Goal: Entertainment & Leisure: Consume media (video, audio)

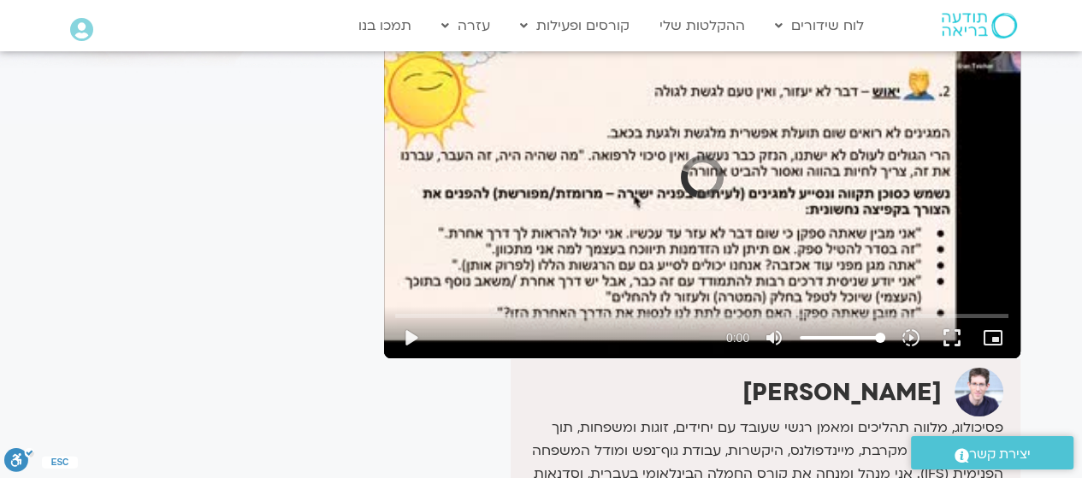
scroll to position [176, 0]
click at [408, 333] on button "play_arrow" at bounding box center [410, 337] width 41 height 41
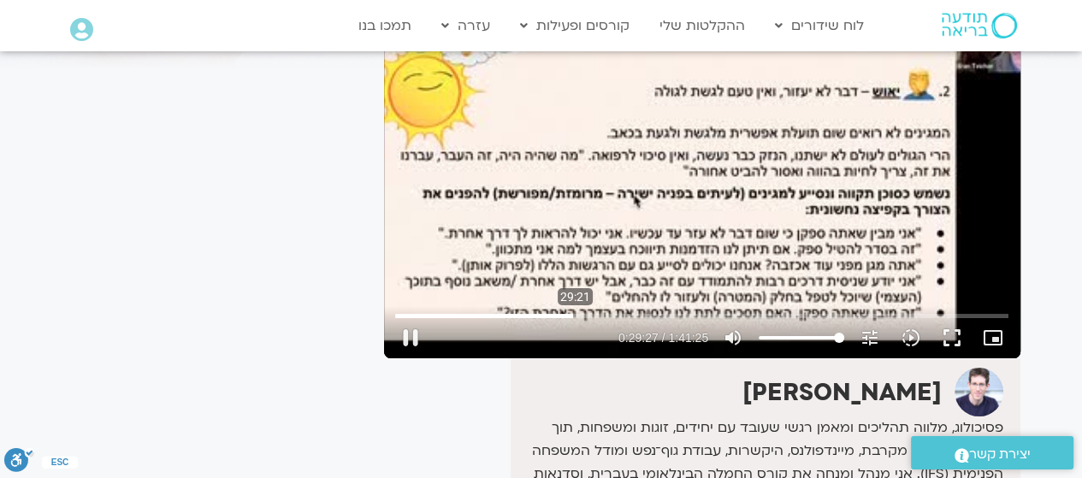
click at [575, 310] on input "Seek" at bounding box center [701, 315] width 613 height 10
click at [611, 314] on input "Seek" at bounding box center [701, 315] width 613 height 10
click at [610, 314] on input "Seek" at bounding box center [701, 315] width 613 height 10
click at [611, 317] on input "Seek" at bounding box center [701, 315] width 613 height 10
click at [606, 316] on input "Seek" at bounding box center [701, 315] width 613 height 10
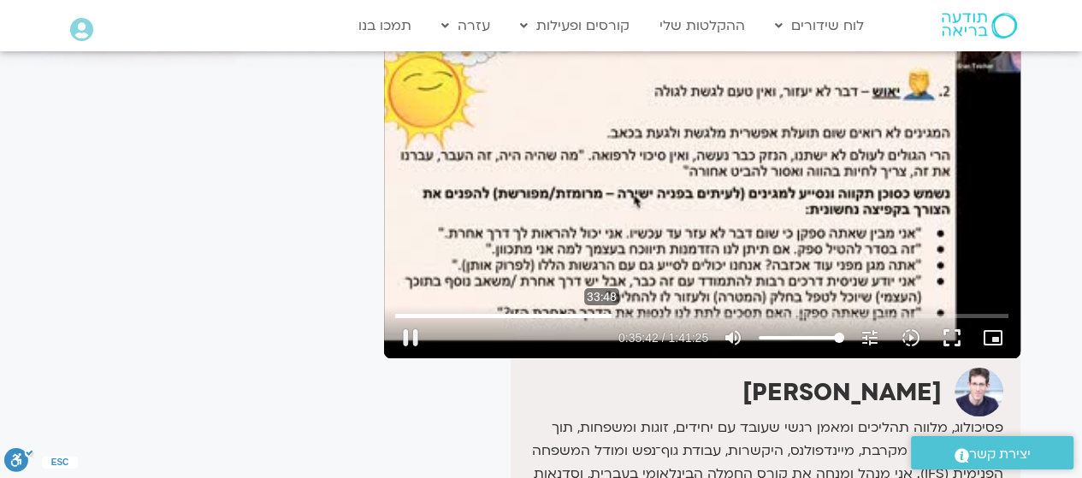
click at [601, 316] on input "Seek" at bounding box center [701, 315] width 613 height 10
click at [595, 316] on input "Seek" at bounding box center [701, 315] width 613 height 10
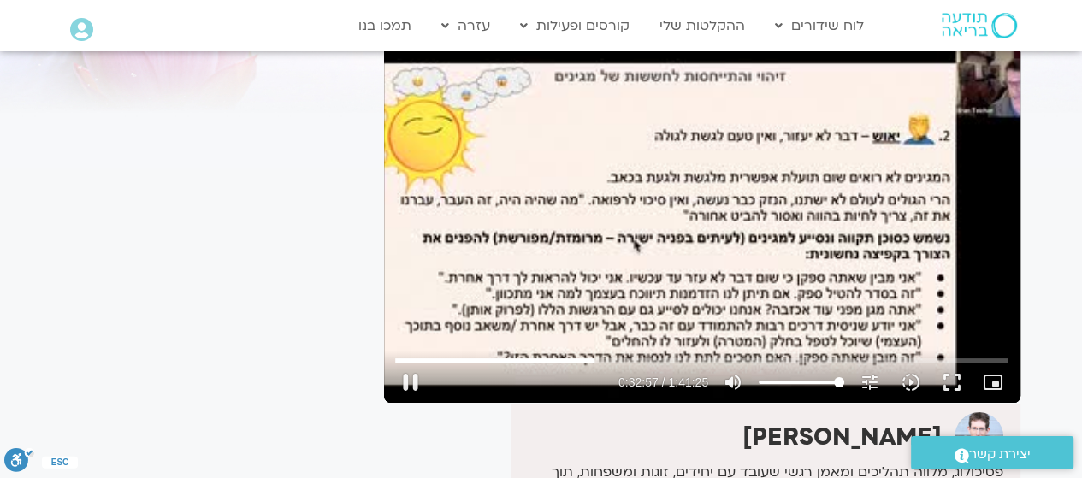
scroll to position [91, 0]
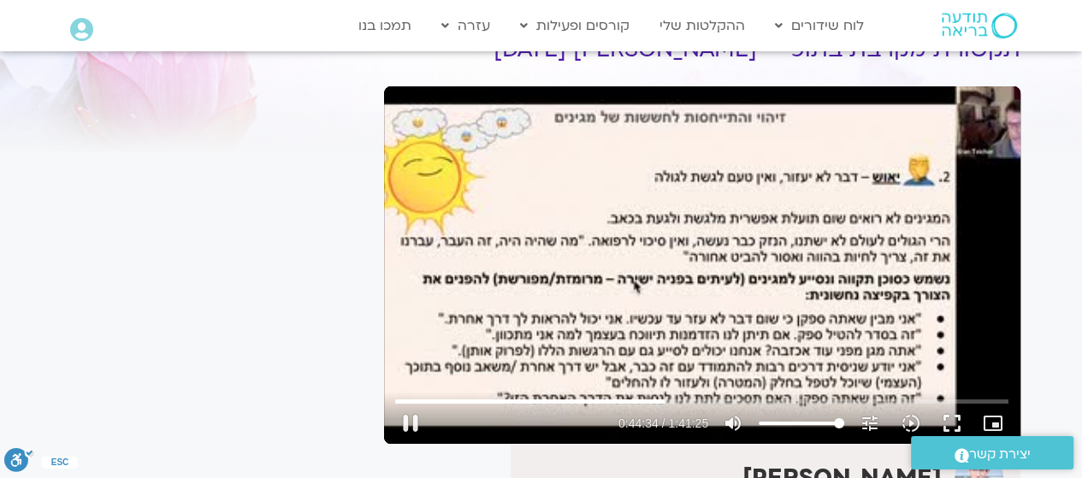
click at [410, 421] on button "pause" at bounding box center [410, 423] width 41 height 41
type input "2674.791545"
